Goal: Task Accomplishment & Management: Manage account settings

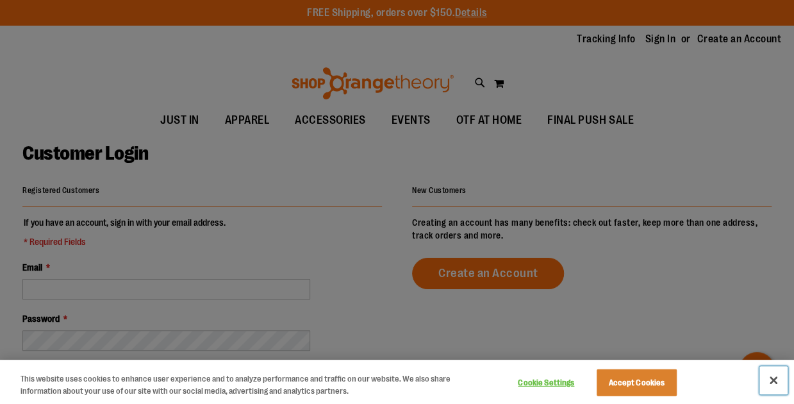
click at [770, 377] on button "Close" at bounding box center [773, 380] width 28 height 28
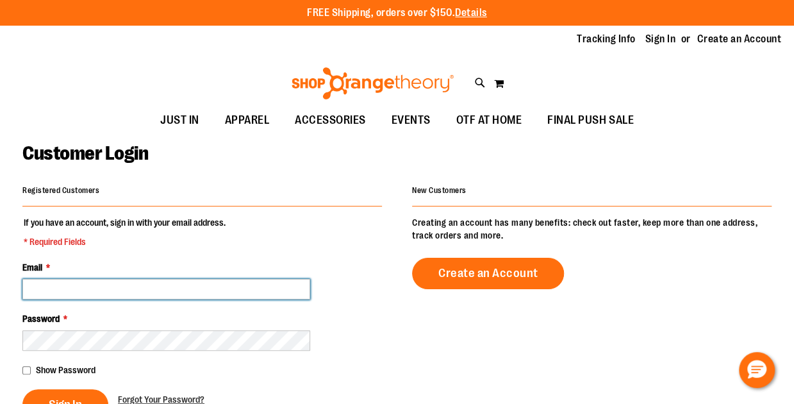
click at [104, 285] on input "Email *" at bounding box center [166, 289] width 288 height 21
type input "**********"
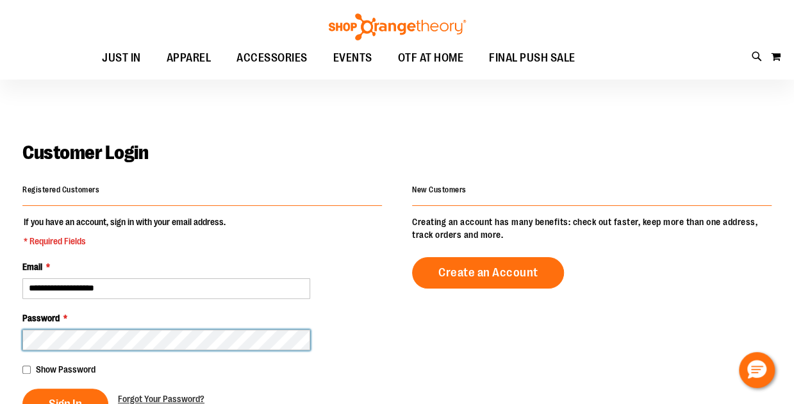
scroll to position [106, 0]
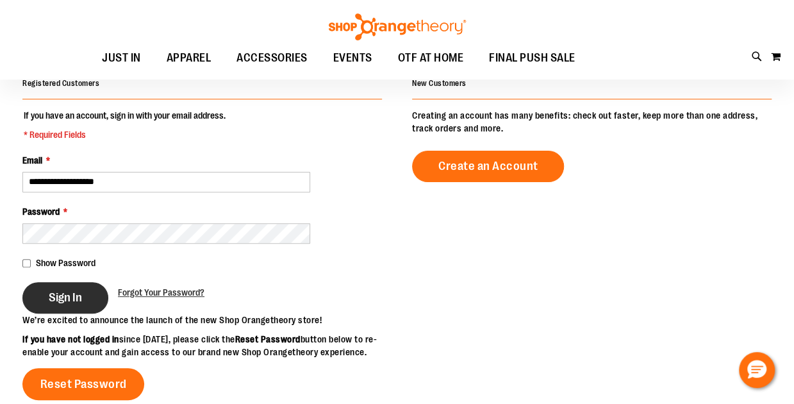
click at [82, 294] on span "Sign In" at bounding box center [65, 297] width 33 height 14
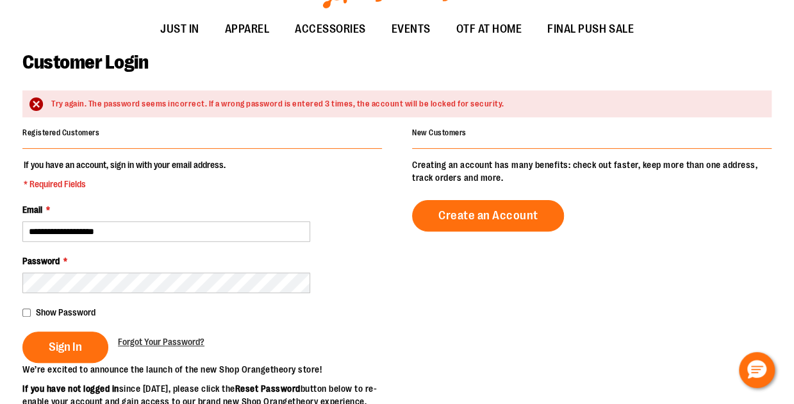
scroll to position [106, 0]
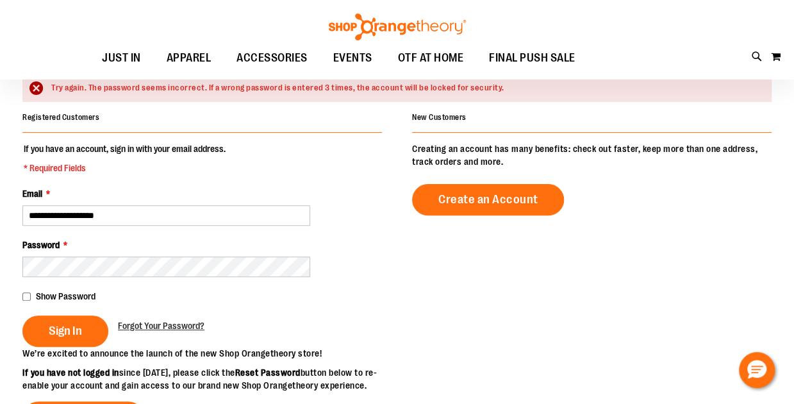
click at [29, 292] on div "Show Password" at bounding box center [201, 296] width 359 height 13
click at [69, 329] on span "Sign In" at bounding box center [65, 331] width 33 height 14
